Goal: Communication & Community: Answer question/provide support

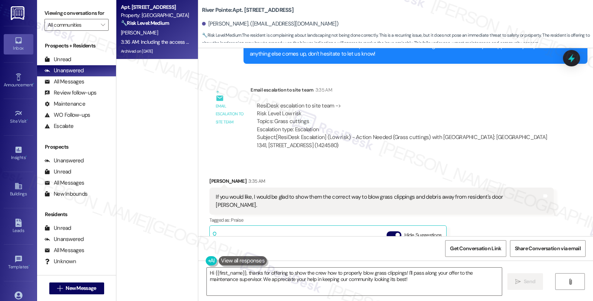
scroll to position [4428, 0]
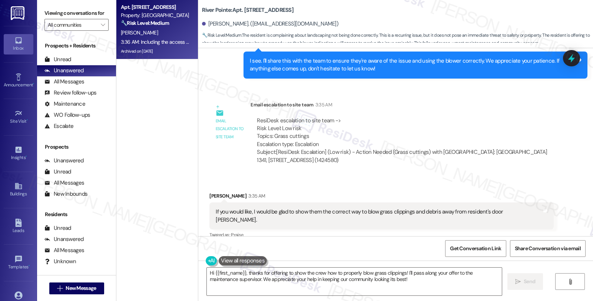
drag, startPoint x: 485, startPoint y: 213, endPoint x: 476, endPoint y: 214, distance: 9.3
click at [485, 213] on div "[PERSON_NAME] 3:35 AM If you would like, I would be glad to show them the corre…" at bounding box center [381, 287] width 344 height 190
click at [207, 268] on textarea "Hi {{first_name}}, thanks for offering to show the crew how to properly blow gr…" at bounding box center [354, 281] width 295 height 28
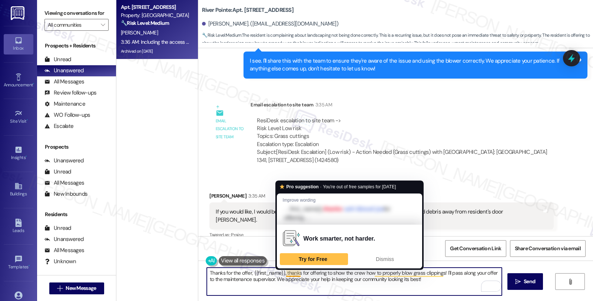
click at [289, 271] on textarea "Thanks for the offer, {{first_name}}, thanks for offering to show the crew how …" at bounding box center [354, 281] width 295 height 28
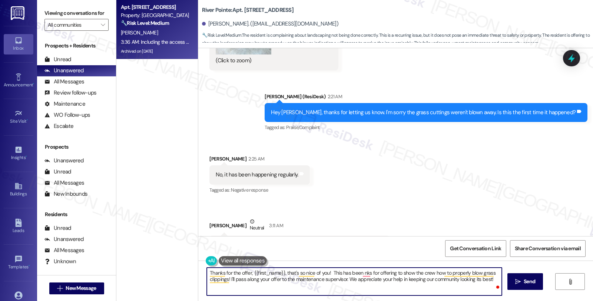
scroll to position [4346, 0]
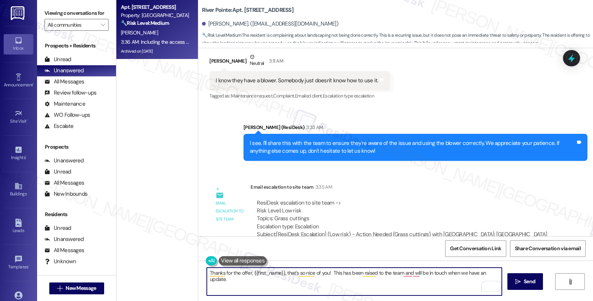
click at [497, 273] on textarea "Thanks for the offer, {{first_name}}, that's so nice of you! This has been rais…" at bounding box center [354, 281] width 295 height 28
type textarea "Thanks for the offer, {{first_name}}, that's so nice of you! This has been rais…"
click at [524, 278] on span "Send" at bounding box center [528, 281] width 11 height 8
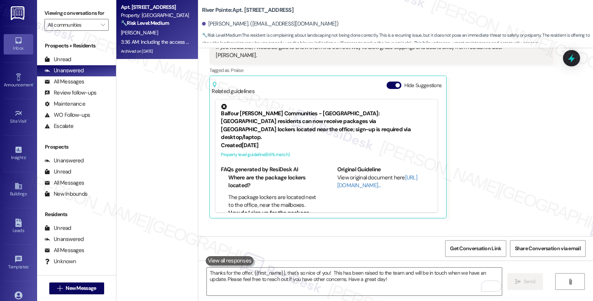
scroll to position [0, 0]
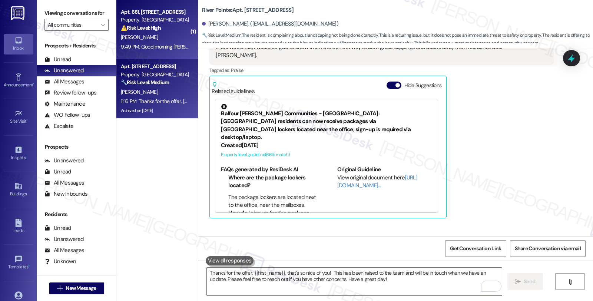
click at [156, 20] on div "Property: [GEOGRAPHIC_DATA]" at bounding box center [155, 20] width 69 height 8
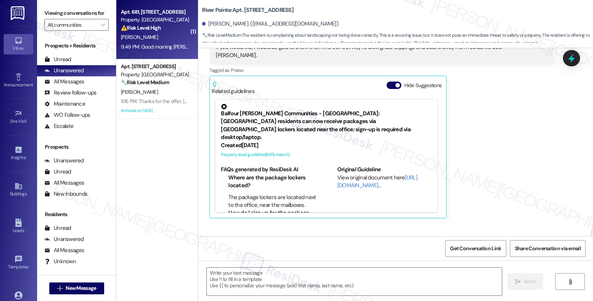
type textarea "Fetching suggested responses. Please feel free to read through the conversation…"
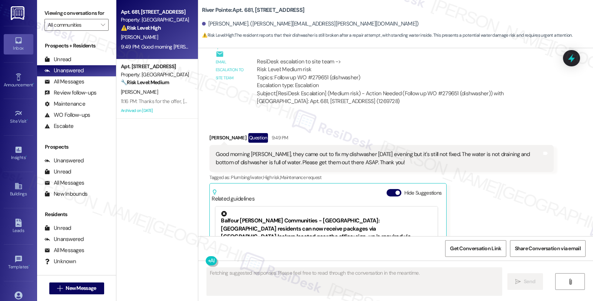
scroll to position [2980, 0]
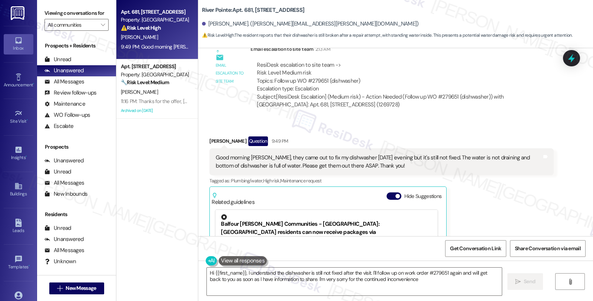
type textarea "Hi {{first_name}}, I understand the dishwasher is still not fixed after the vis…"
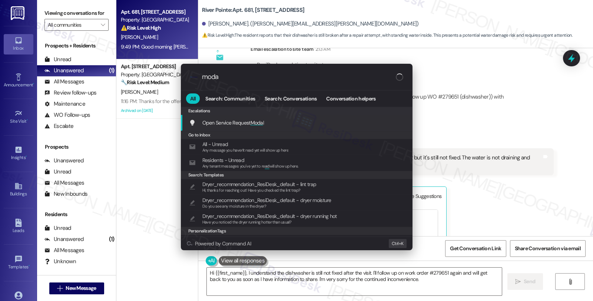
type input "modal"
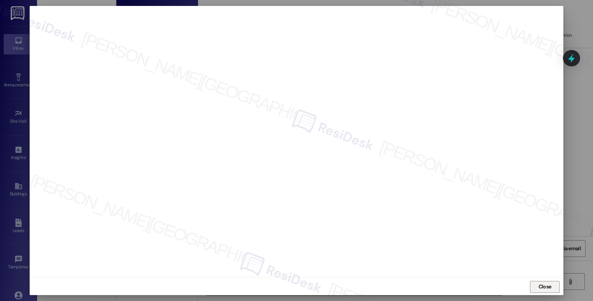
click at [540, 291] on span "Close" at bounding box center [545, 286] width 16 height 11
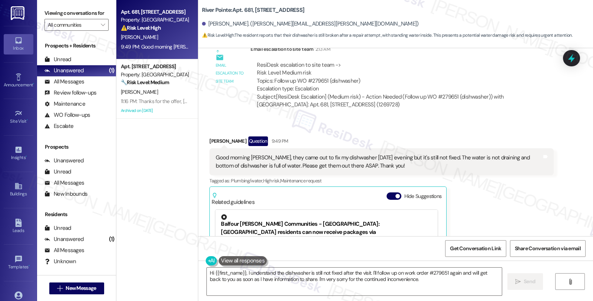
click at [212, 136] on div "[PERSON_NAME] Question 9:49 PM" at bounding box center [381, 142] width 344 height 12
copy div "[PERSON_NAME]"
click at [207, 274] on textarea "Hi {{first_name}}, I understand the dishwasher is still not fixed after the vis…" at bounding box center [354, 281] width 295 height 28
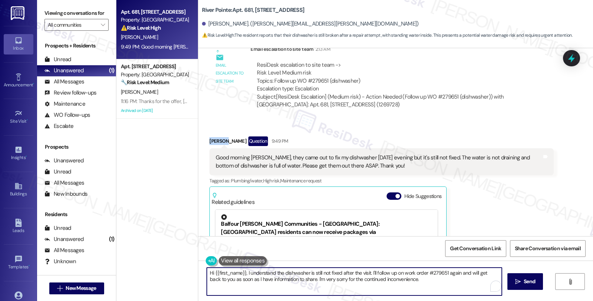
click at [207, 274] on textarea "Hi {{first_name}}, I understand the dishwasher is still not fixed after the vis…" at bounding box center [354, 281] width 295 height 28
click at [271, 271] on textarea "Good morning, {{first_name}}, I understand the dishwasher is still not fixed af…" at bounding box center [354, 281] width 295 height 28
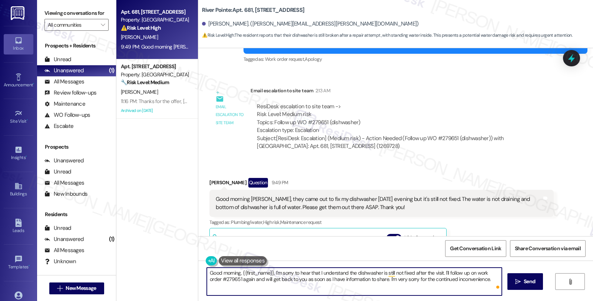
scroll to position [2939, 0]
click at [419, 272] on textarea "Good morning, {{first_name}}, I'm sorry to hear that your dishwasher is still n…" at bounding box center [354, 281] width 295 height 28
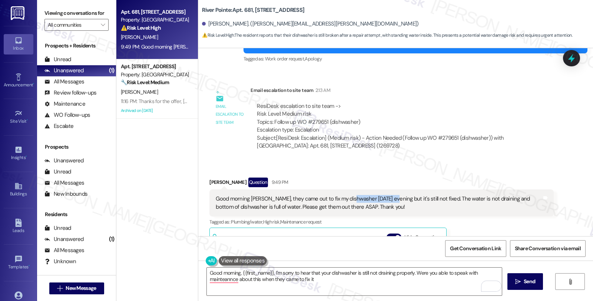
drag, startPoint x: 345, startPoint y: 182, endPoint x: 386, endPoint y: 182, distance: 41.1
click at [386, 195] on div "Good morning [PERSON_NAME], they came out to fix my dishwasher [DATE] evening b…" at bounding box center [379, 203] width 326 height 16
copy div "[DATE] evening"
click at [335, 278] on textarea "Good morning, {{first_name}}, I'm sorry to hear that your dishwasher is still n…" at bounding box center [354, 281] width 295 height 28
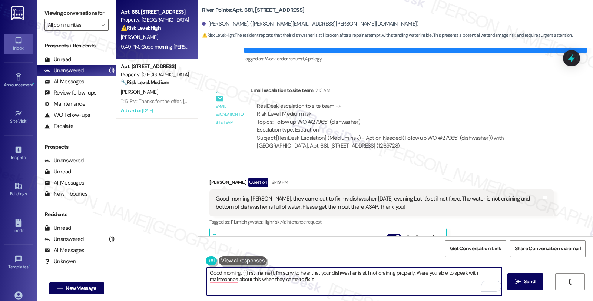
paste textarea "[DATE] evening"
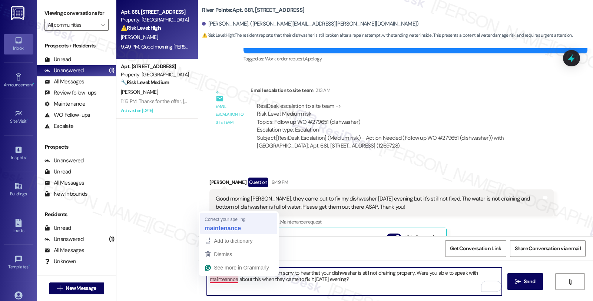
type textarea "Good morning, {{first_name}}, I'm sorry to hear that your dishwasher is still n…"
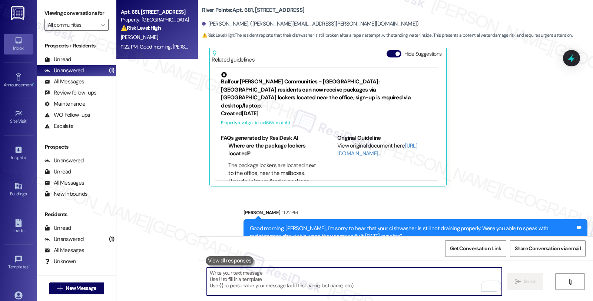
scroll to position [14, 0]
